Goal: Navigation & Orientation: Go to known website

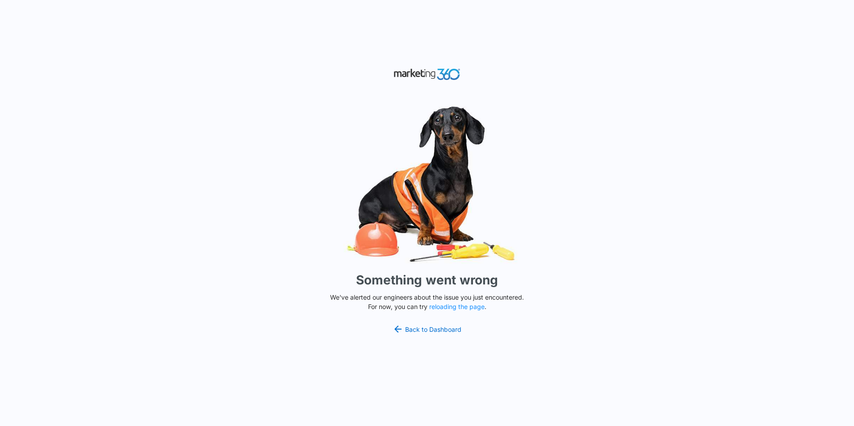
click at [466, 217] on img at bounding box center [427, 184] width 268 height 167
click at [455, 308] on button "reloading the page" at bounding box center [456, 306] width 55 height 7
